Goal: Book appointment/travel/reservation

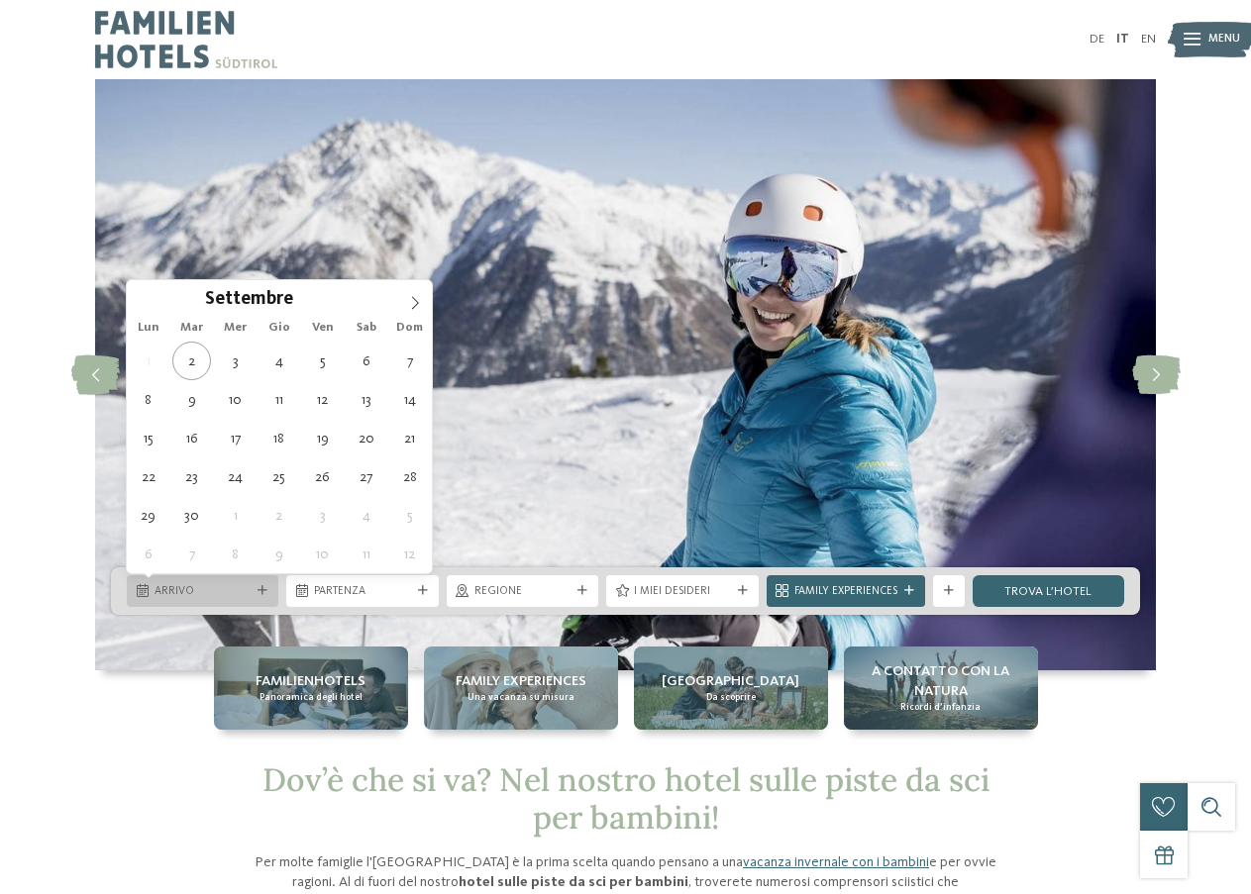
click at [265, 588] on icon at bounding box center [263, 591] width 10 height 10
click at [406, 295] on span at bounding box center [415, 297] width 34 height 34
click at [405, 295] on span at bounding box center [415, 297] width 34 height 34
type input "****"
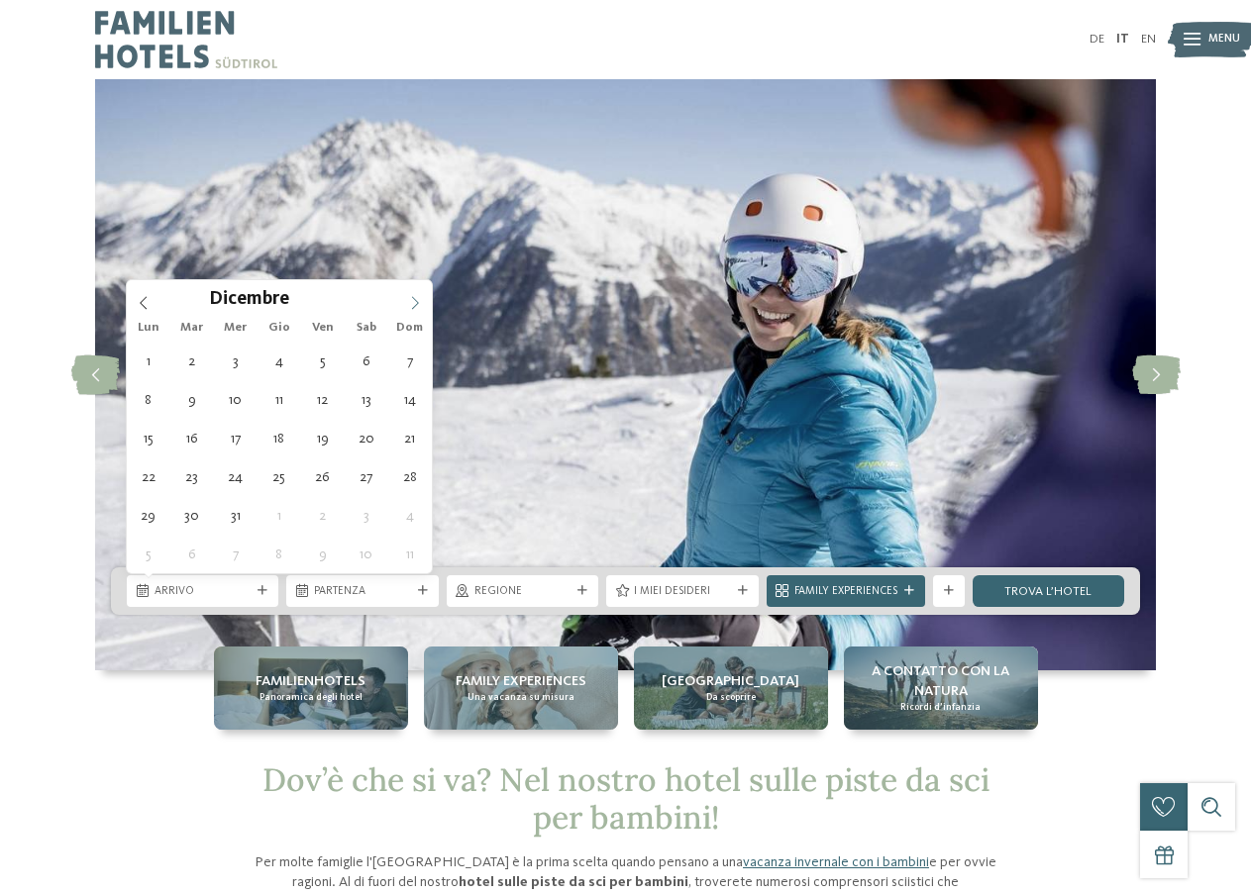
click at [404, 295] on span at bounding box center [415, 297] width 34 height 34
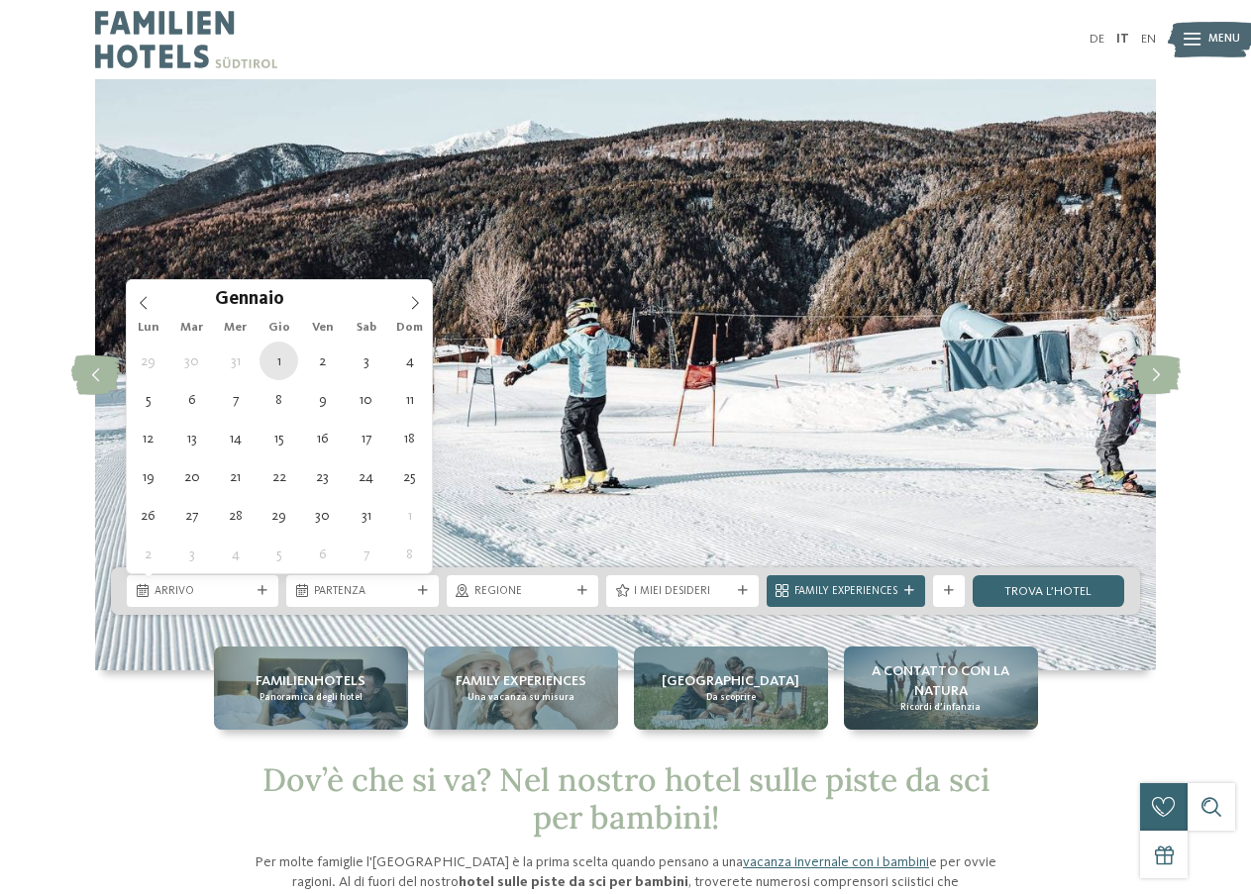
type div "[DATE]"
type input "****"
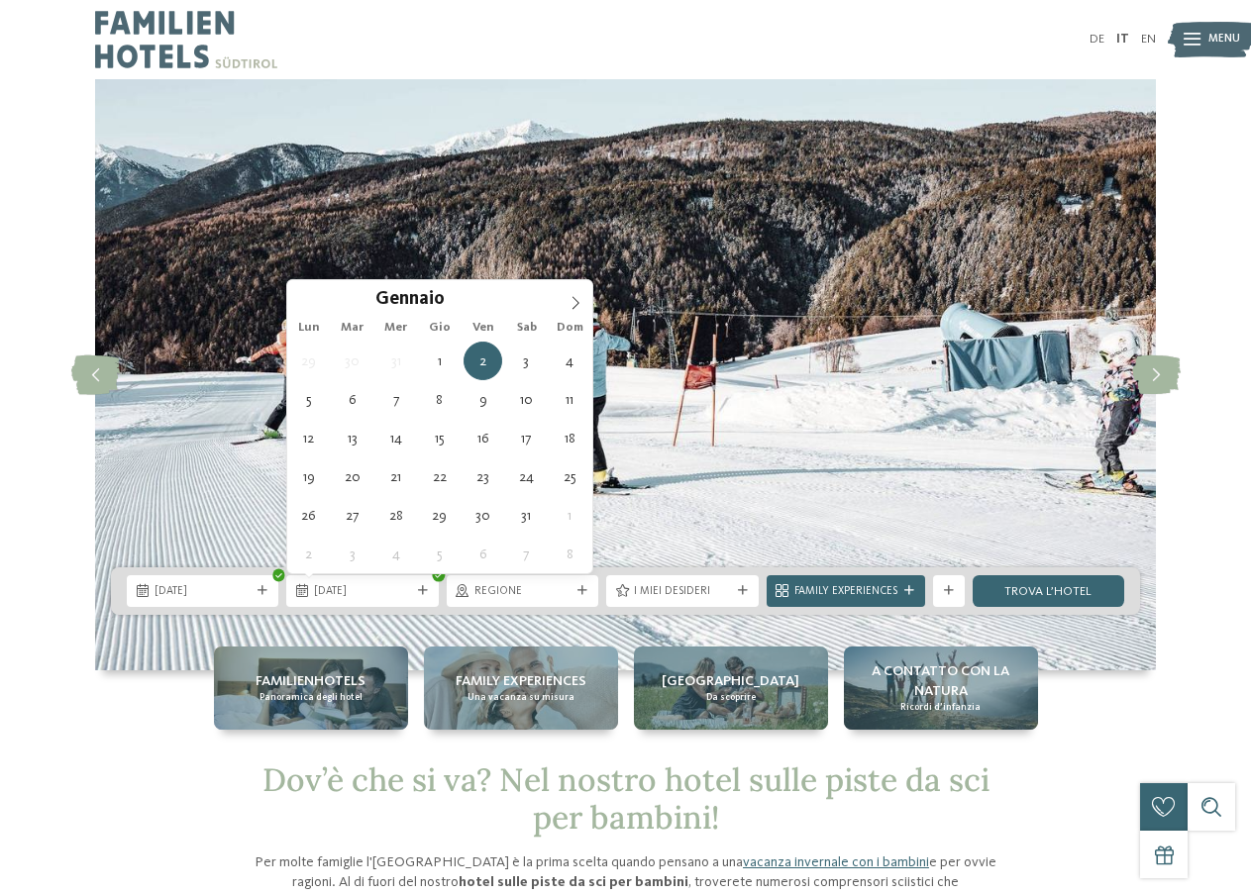
drag, startPoint x: 269, startPoint y: 357, endPoint x: 334, endPoint y: 418, distance: 89.0
type div "[DATE]"
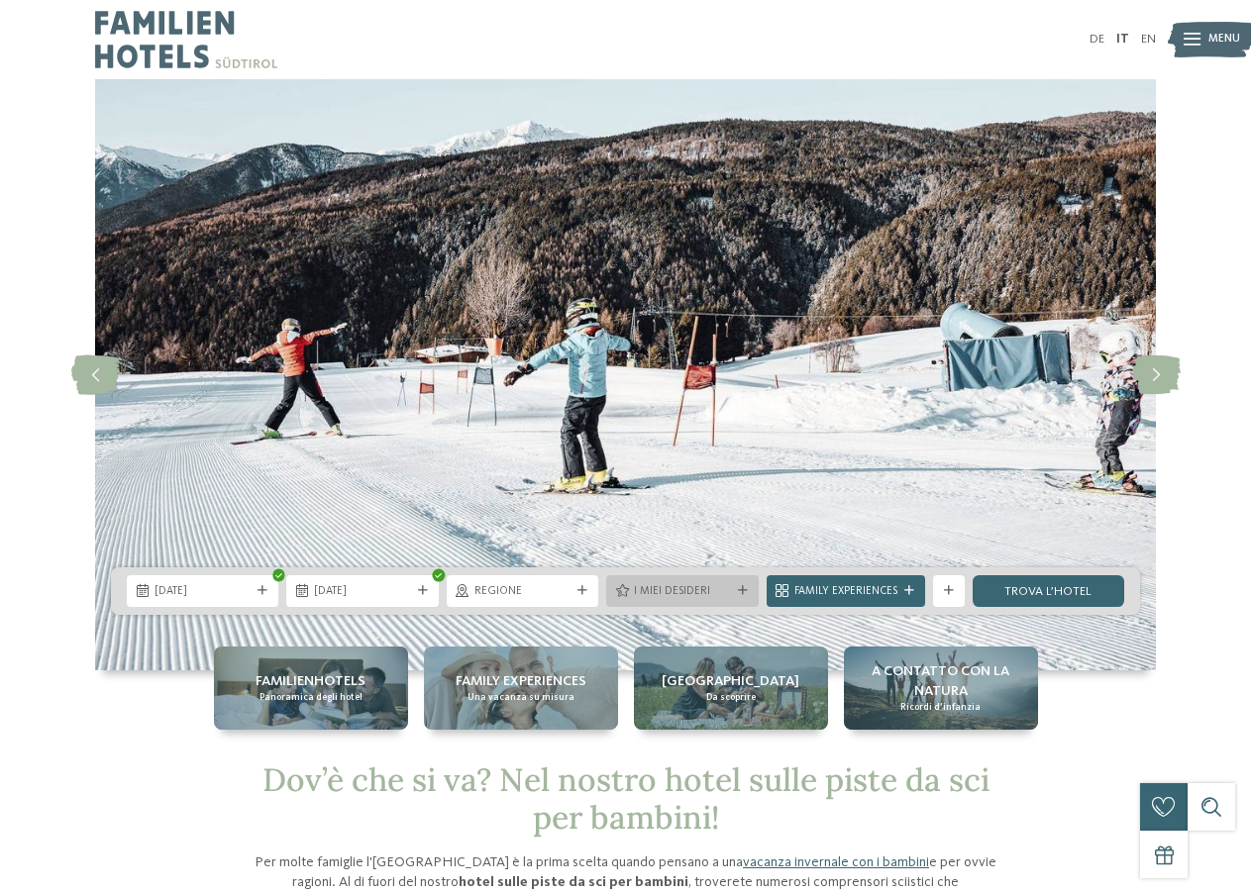
click at [737, 591] on div at bounding box center [743, 591] width 16 height 10
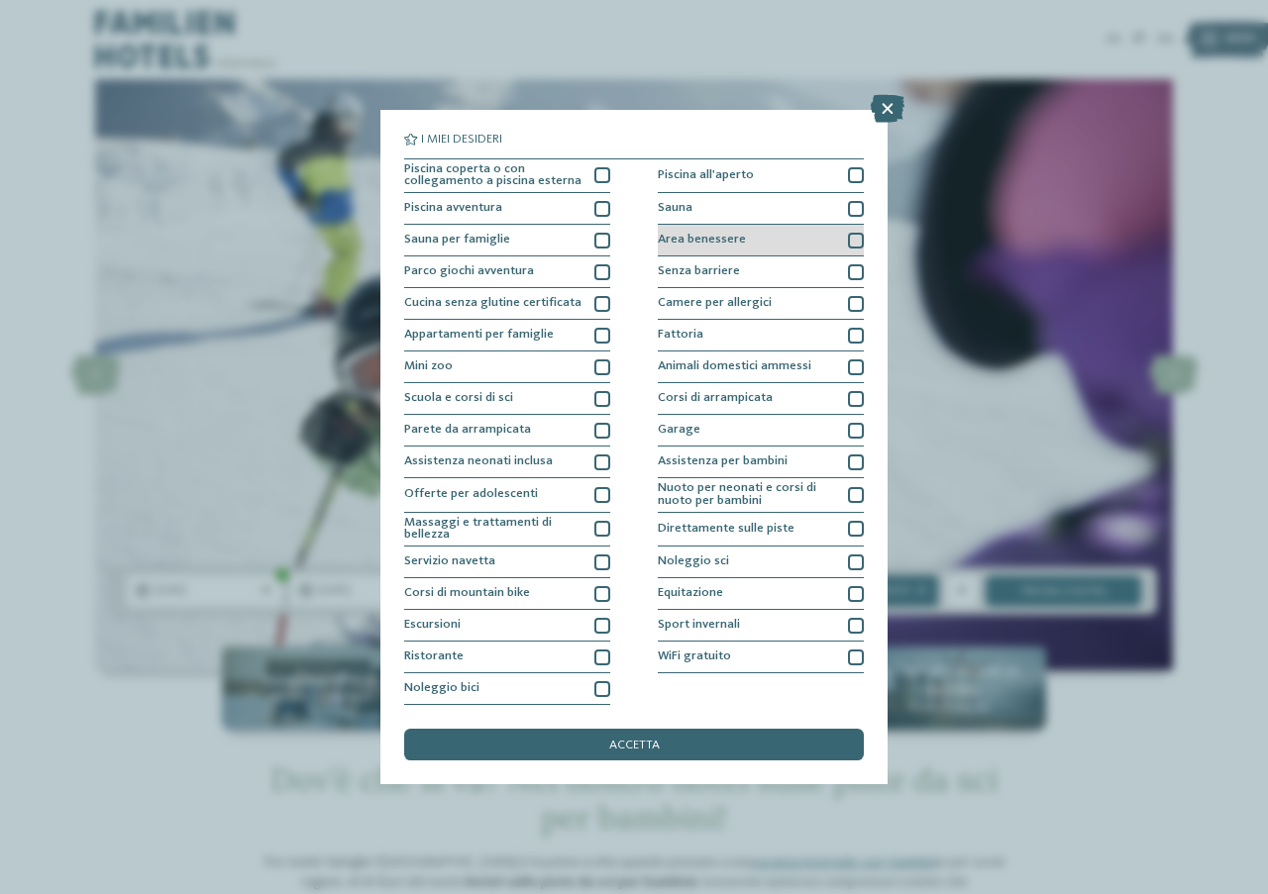
click at [720, 240] on span "Area benessere" at bounding box center [702, 240] width 88 height 13
click at [724, 216] on div "Sauna" at bounding box center [761, 209] width 206 height 32
click at [636, 743] on span "accetta" at bounding box center [634, 746] width 51 height 13
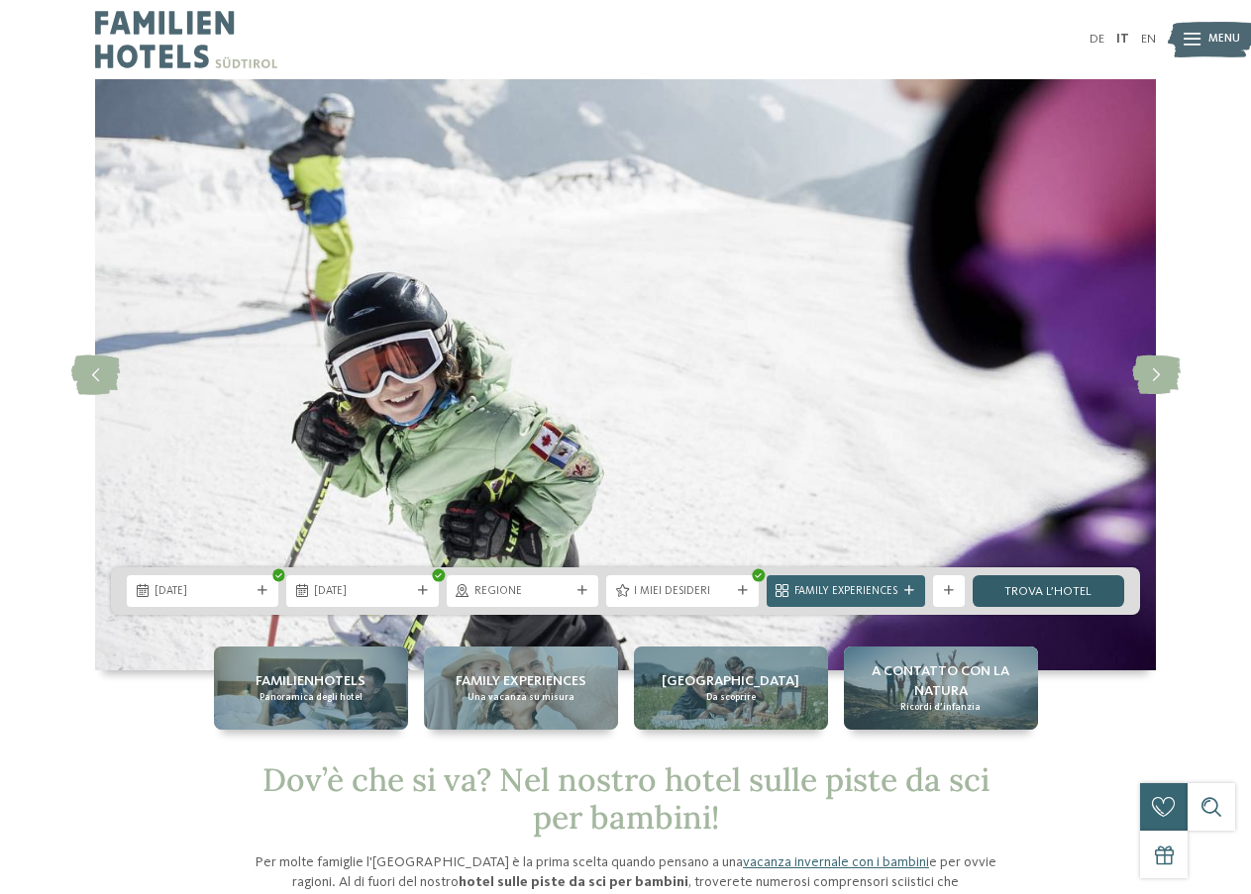
click at [1003, 586] on link "trova l’hotel" at bounding box center [1049, 592] width 152 height 32
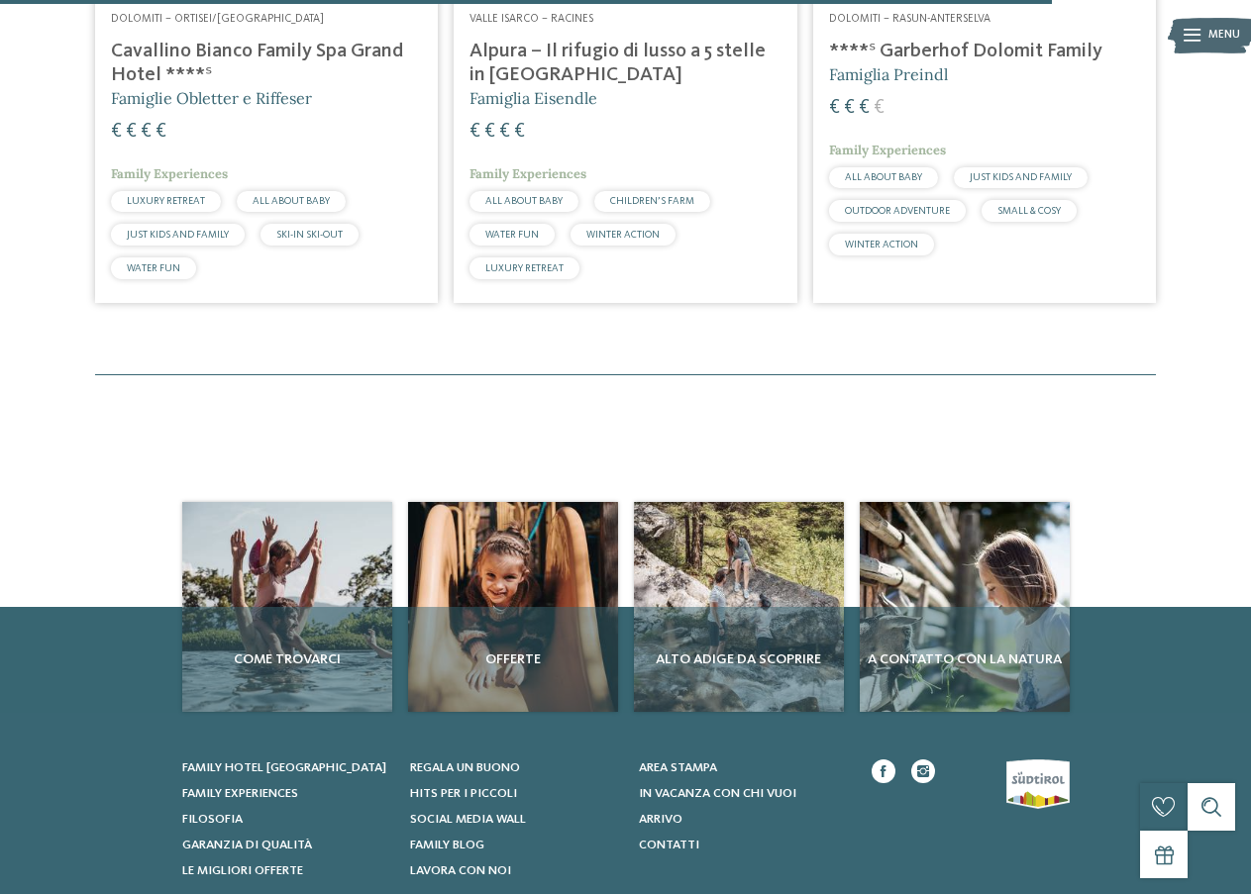
scroll to position [3065, 0]
